Goal: Task Accomplishment & Management: Use online tool/utility

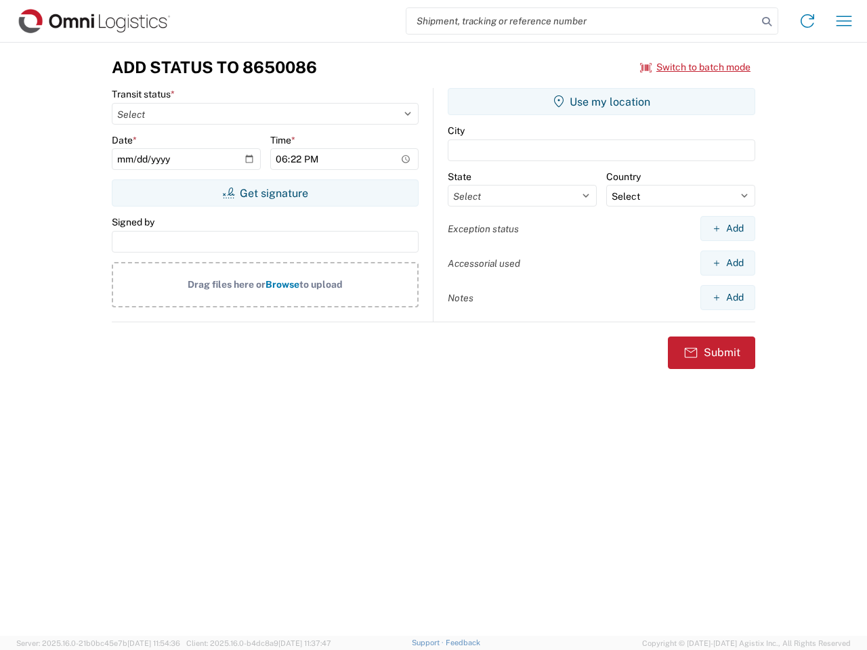
click at [582, 21] on input "search" at bounding box center [581, 21] width 351 height 26
click at [767, 22] on icon at bounding box center [766, 21] width 19 height 19
click at [807, 21] on icon at bounding box center [807, 21] width 22 height 22
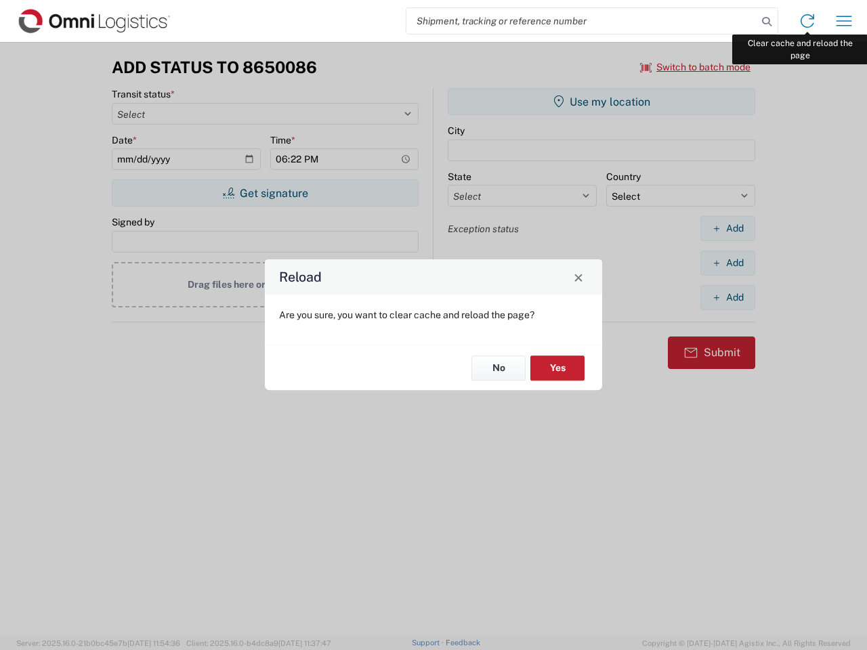
click at [844, 21] on div "Reload Are you sure, you want to clear cache and reload the page? No Yes" at bounding box center [433, 325] width 867 height 650
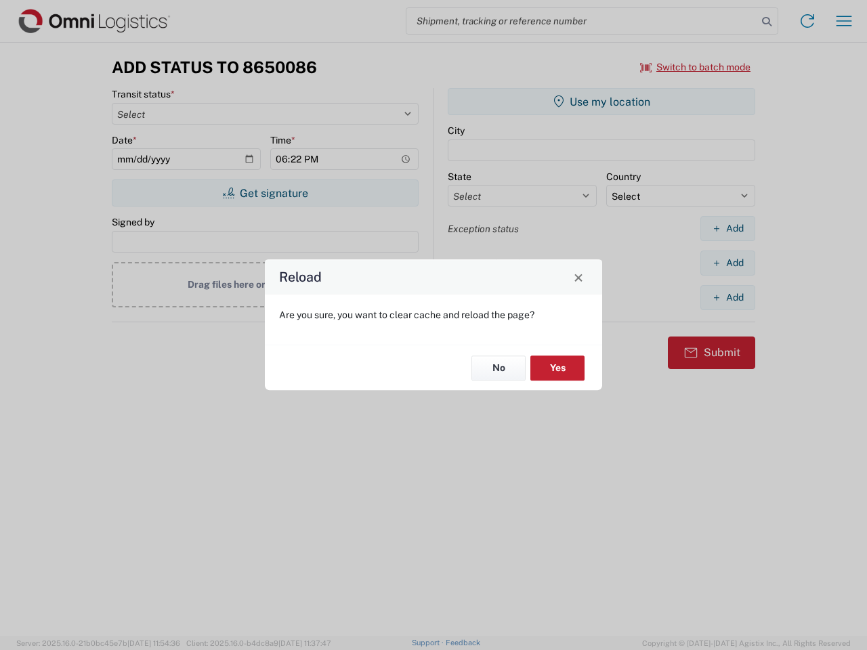
click at [696, 67] on div "Reload Are you sure, you want to clear cache and reload the page? No Yes" at bounding box center [433, 325] width 867 height 650
click at [265, 193] on div "Reload Are you sure, you want to clear cache and reload the page? No Yes" at bounding box center [433, 325] width 867 height 650
click at [601, 102] on div "Reload Are you sure, you want to clear cache and reload the page? No Yes" at bounding box center [433, 325] width 867 height 650
click at [727, 228] on div "Reload Are you sure, you want to clear cache and reload the page? No Yes" at bounding box center [433, 325] width 867 height 650
click at [727, 263] on div "Reload Are you sure, you want to clear cache and reload the page? No Yes" at bounding box center [433, 325] width 867 height 650
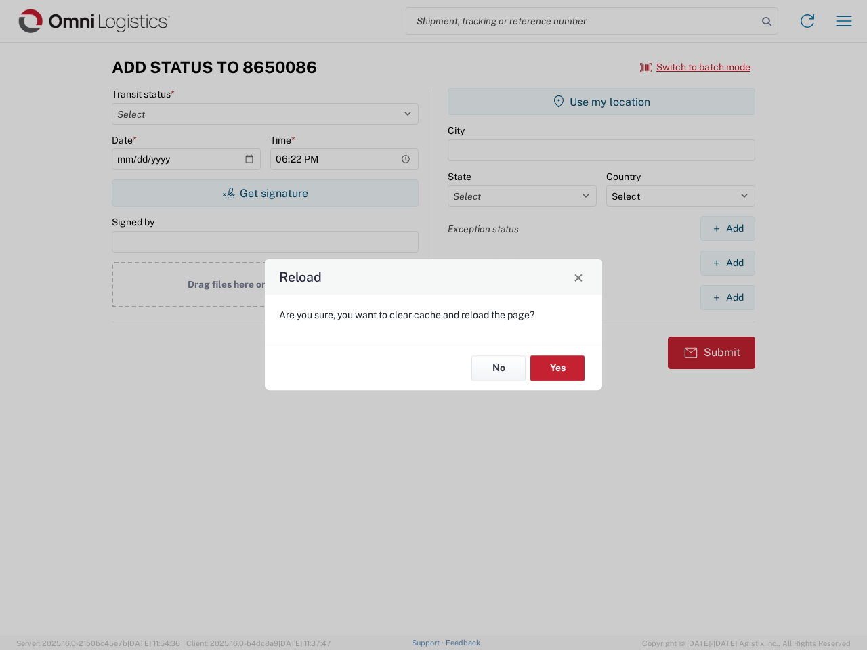
click at [727, 297] on div "Reload Are you sure, you want to clear cache and reload the page? No Yes" at bounding box center [433, 325] width 867 height 650
